Goal: Book appointment/travel/reservation

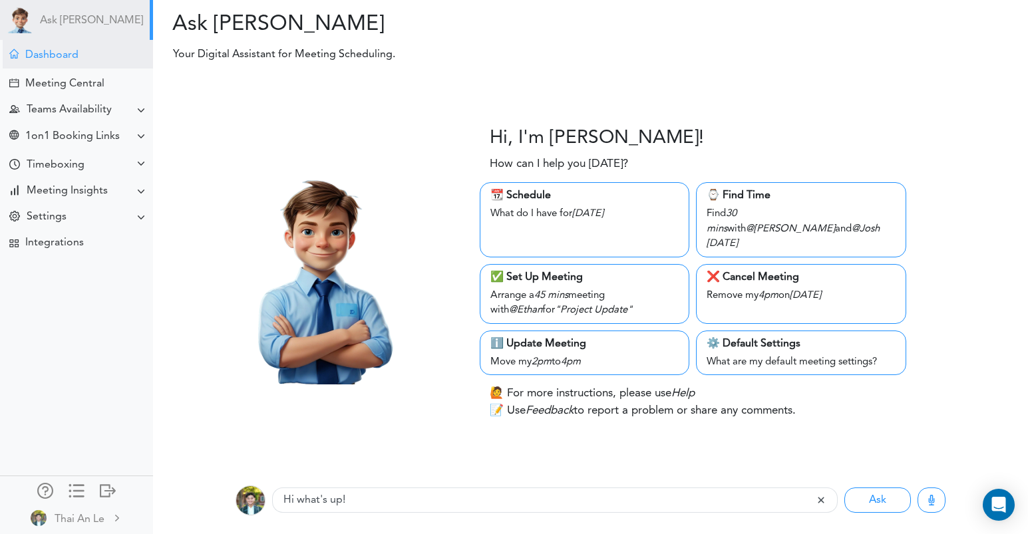
click at [75, 55] on div "Dashboard" at bounding box center [51, 55] width 53 height 13
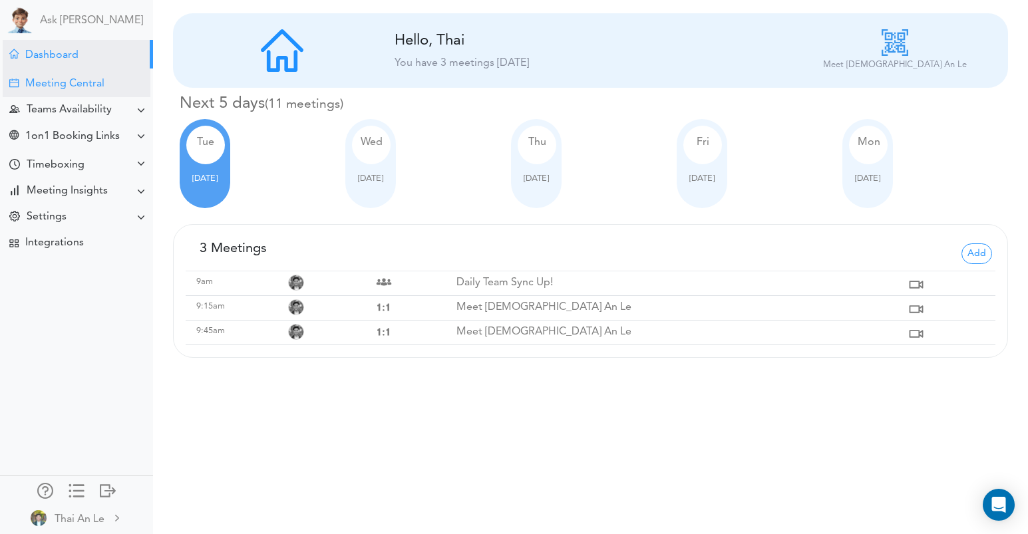
click at [83, 71] on div "Meeting Central" at bounding box center [77, 83] width 148 height 29
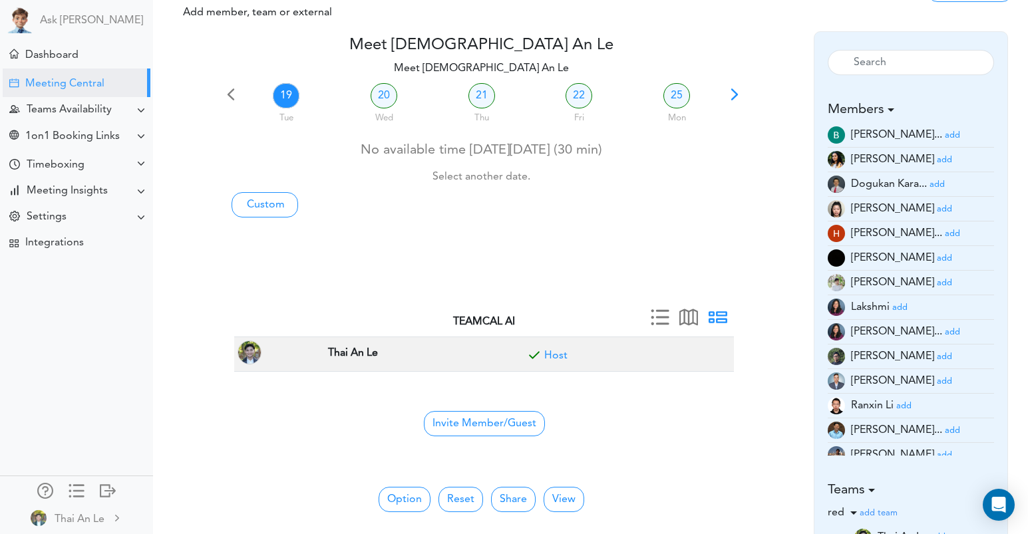
scroll to position [63, 0]
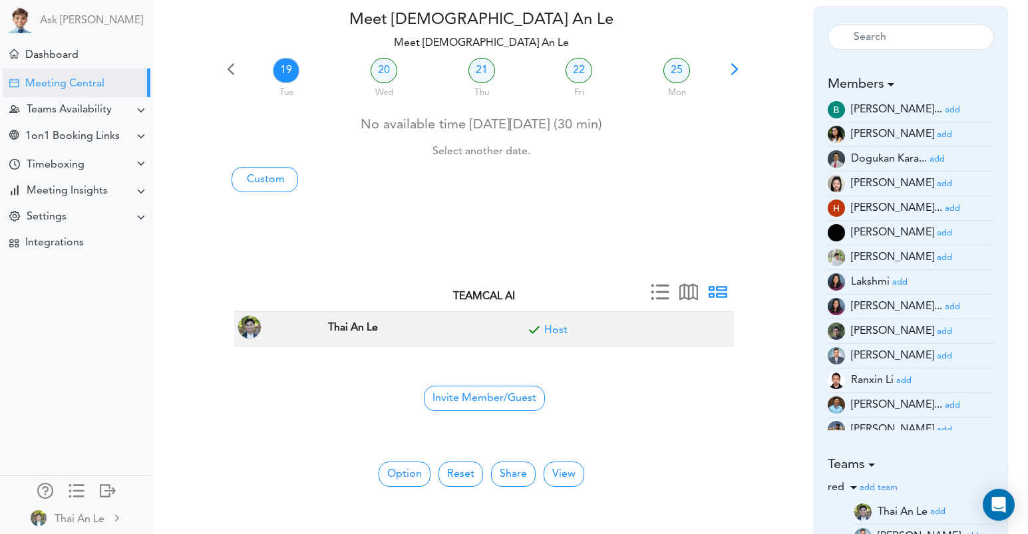
click at [937, 355] on small "add" at bounding box center [944, 356] width 15 height 9
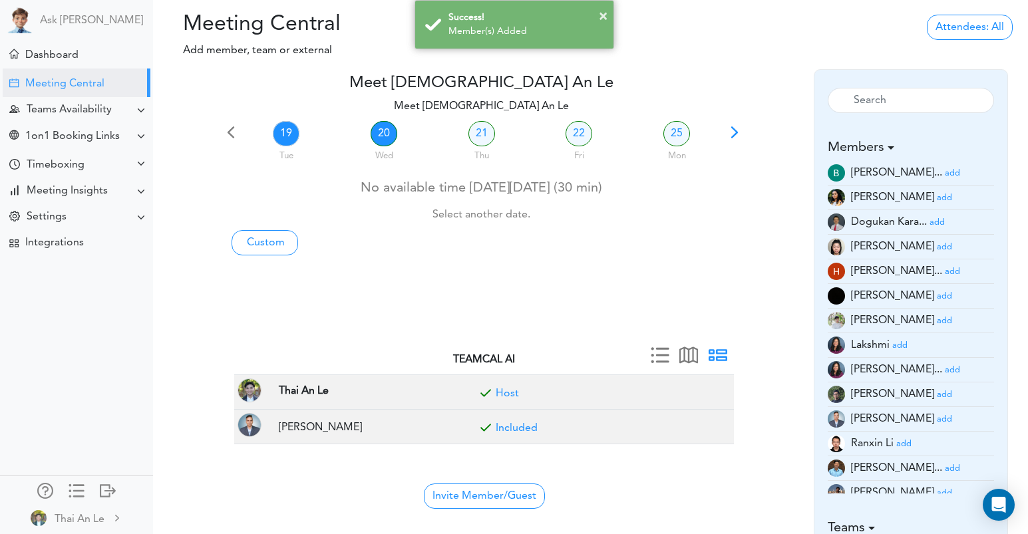
click at [376, 132] on link "20" at bounding box center [384, 133] width 27 height 25
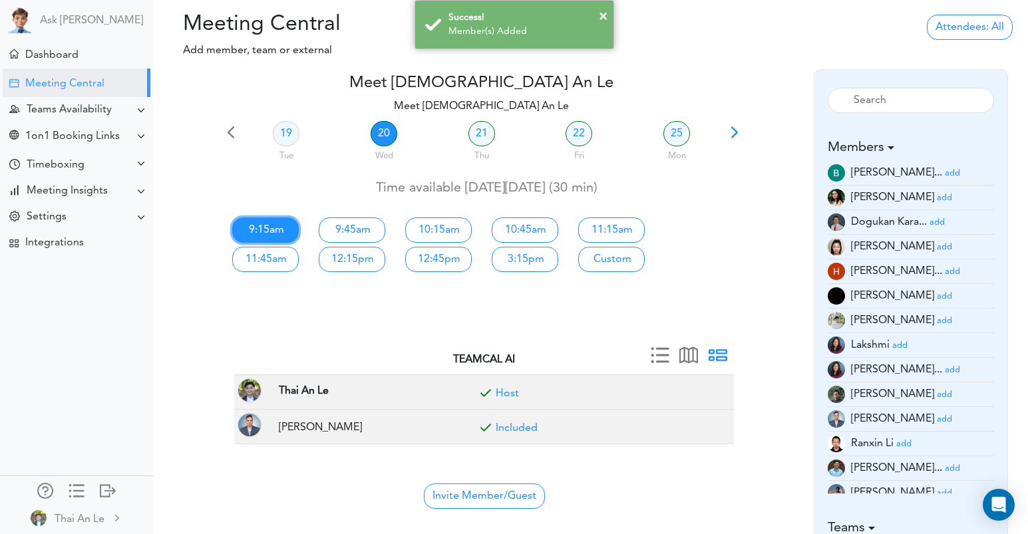
click at [277, 223] on link "9:15am" at bounding box center [265, 230] width 67 height 25
type input "Meet [DEMOGRAPHIC_DATA] An Le"
type input "[URL][DOMAIN_NAME]"
type input "[DATE]T09:15"
type input "[DATE]T09:45"
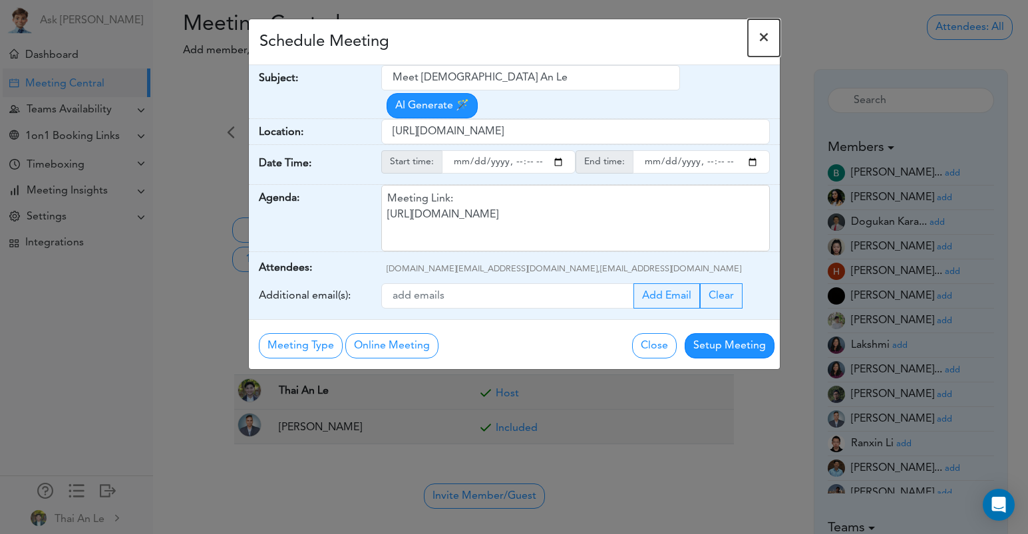
click at [760, 29] on button "×" at bounding box center [764, 37] width 32 height 37
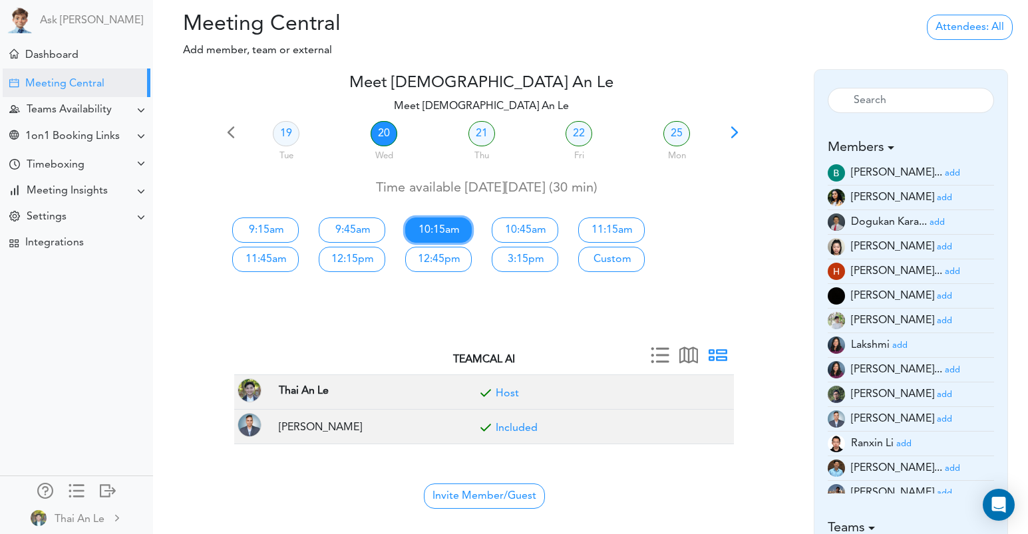
click at [440, 225] on link "10:15am" at bounding box center [438, 230] width 67 height 25
type input "Meet [DEMOGRAPHIC_DATA] An Le"
type input "[URL][DOMAIN_NAME]"
type input "[DATE]T10:15"
type input "[DATE]T10:45"
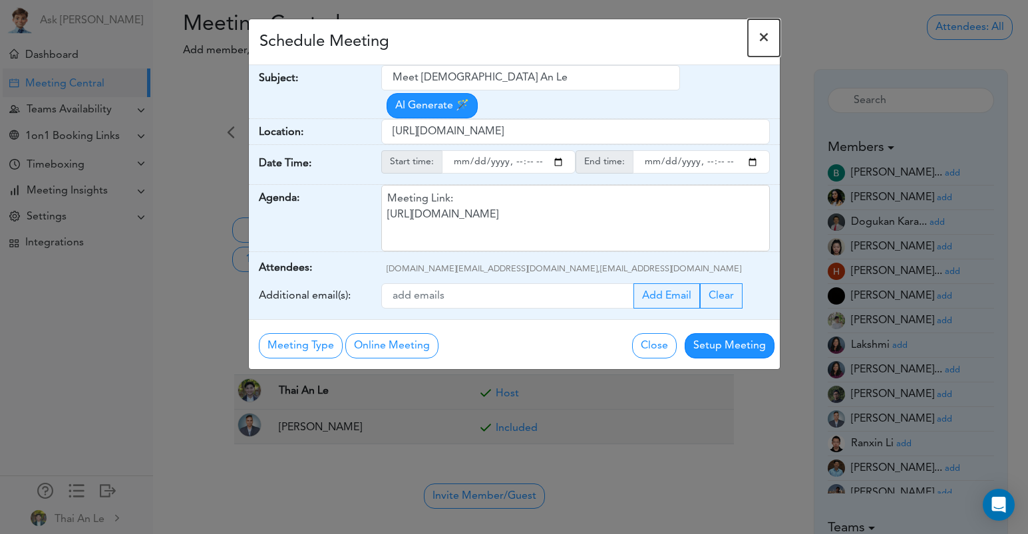
click at [756, 39] on button "×" at bounding box center [764, 37] width 32 height 37
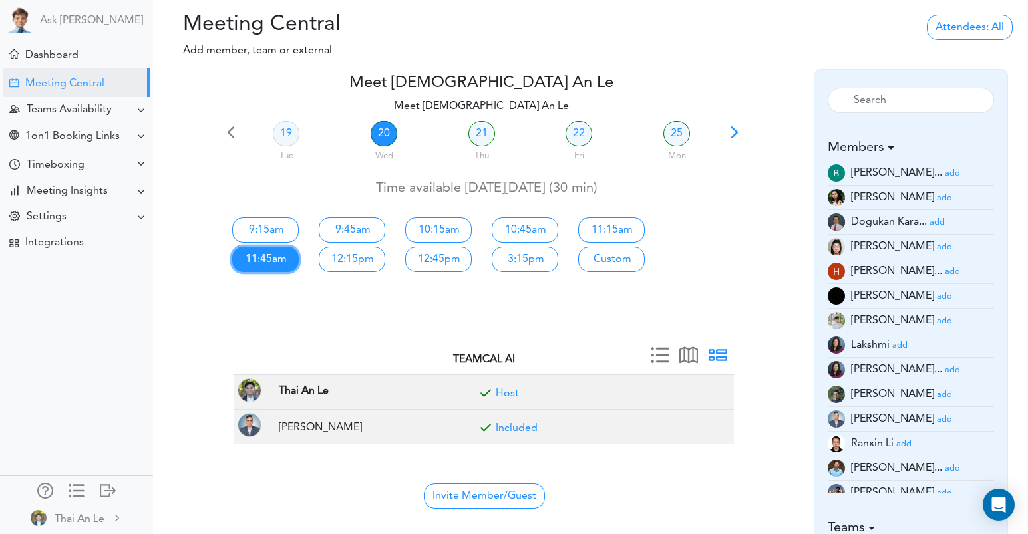
click at [265, 255] on link "11:45am" at bounding box center [265, 259] width 67 height 25
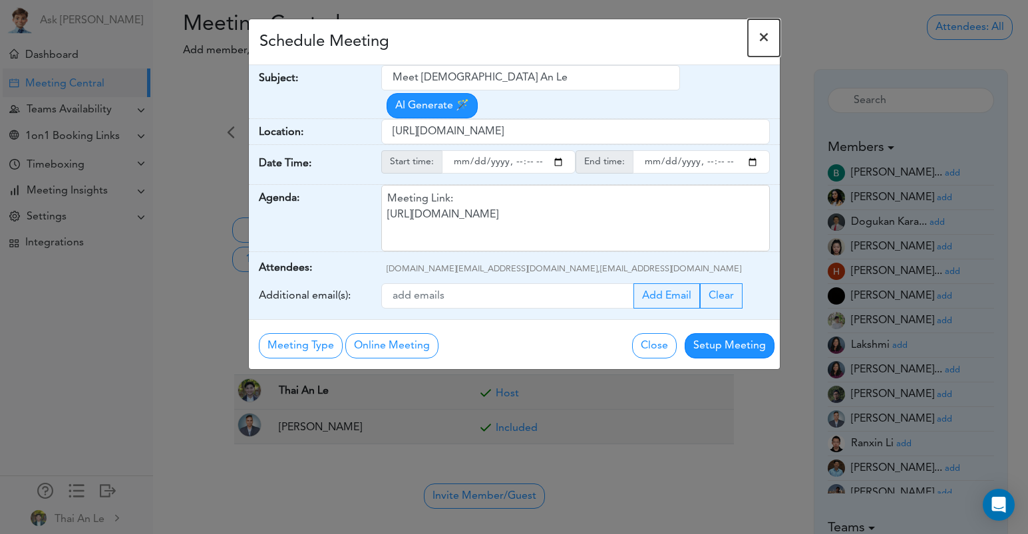
click at [763, 25] on button "×" at bounding box center [764, 37] width 32 height 37
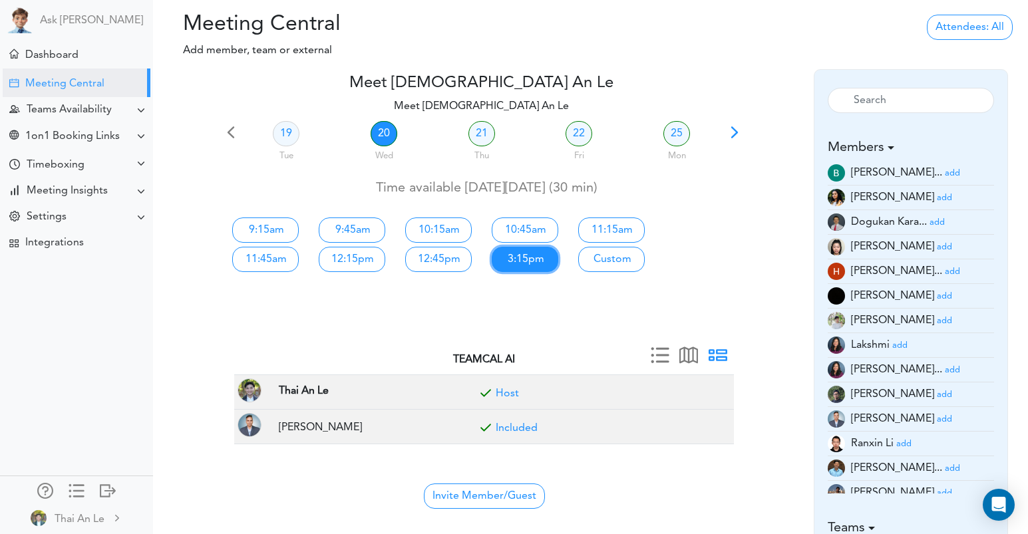
click at [502, 261] on link "3:15pm" at bounding box center [525, 259] width 67 height 25
type input "Meet [DEMOGRAPHIC_DATA] An Le"
type input "[URL][DOMAIN_NAME]"
type input "[DATE]T15:15"
type input "[DATE]T15:45"
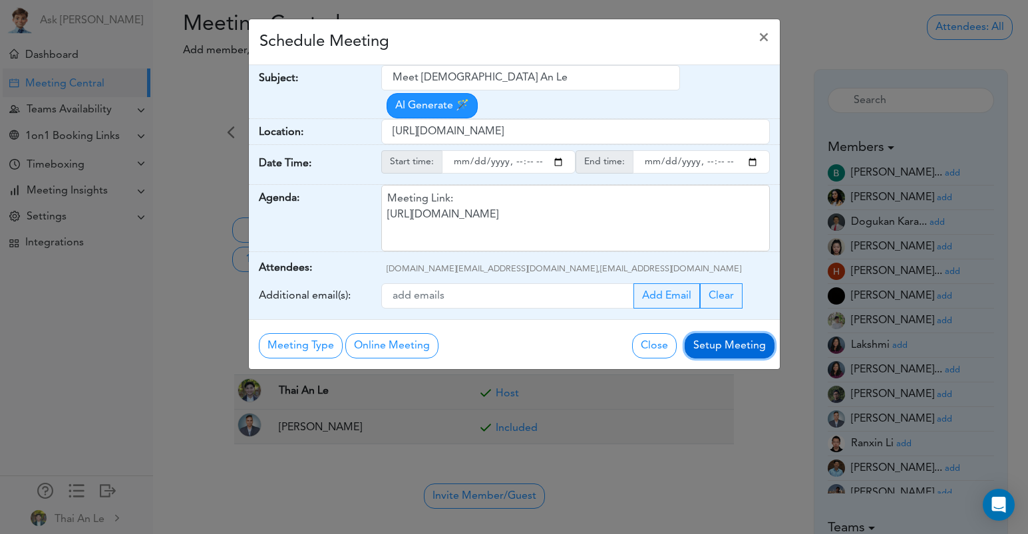
click at [735, 339] on button "Setup Meeting" at bounding box center [730, 345] width 90 height 25
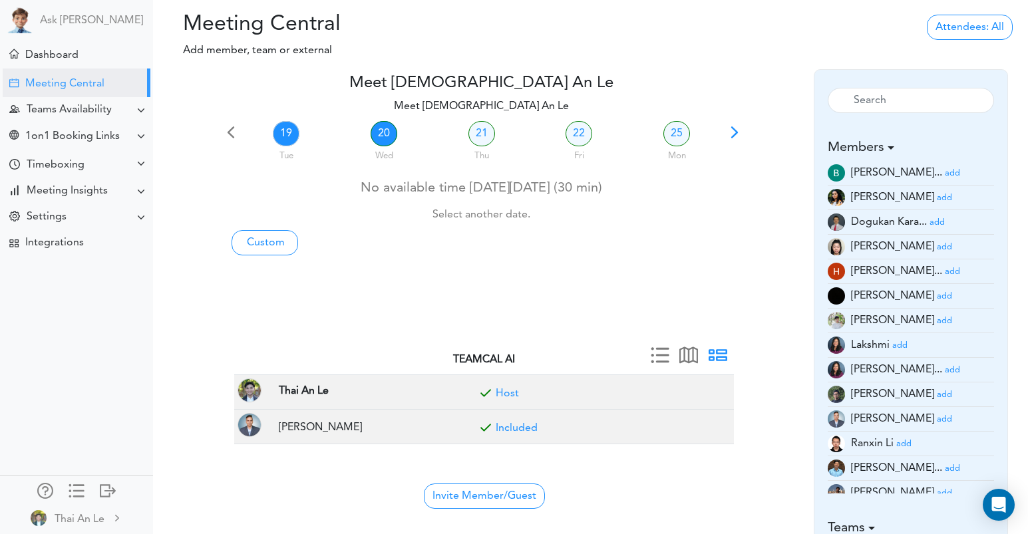
click at [386, 137] on link "20" at bounding box center [384, 133] width 27 height 25
